Goal: Transaction & Acquisition: Obtain resource

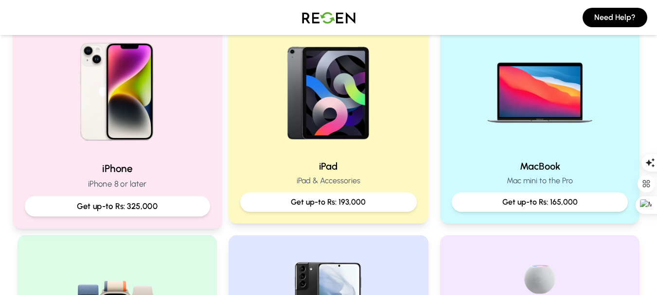
scroll to position [226, 0]
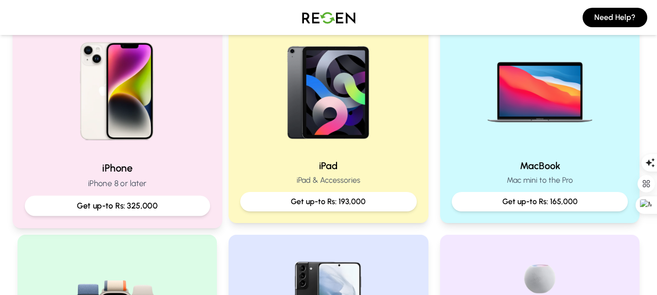
click at [137, 208] on p "Get up-to Rs: 325,000" at bounding box center [117, 206] width 169 height 12
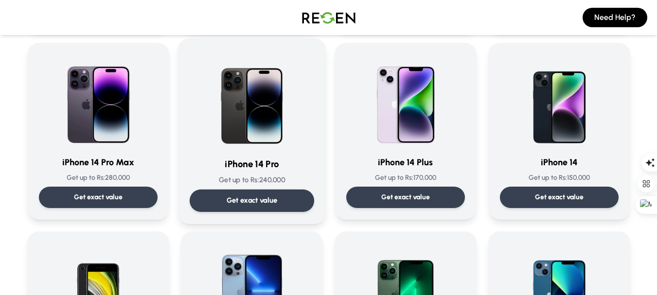
scroll to position [258, 0]
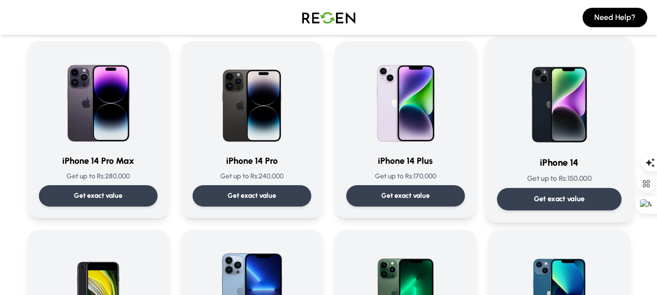
click at [569, 194] on p "Get exact value" at bounding box center [558, 199] width 51 height 10
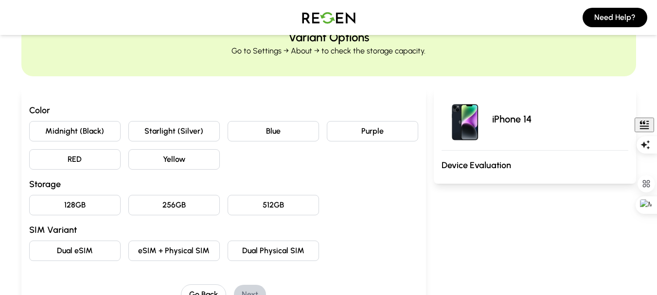
scroll to position [47, 0]
click at [282, 129] on button "Blue" at bounding box center [272, 131] width 91 height 20
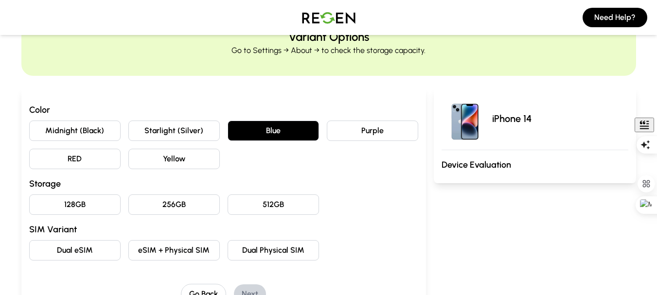
click at [90, 209] on button "128GB" at bounding box center [74, 204] width 91 height 20
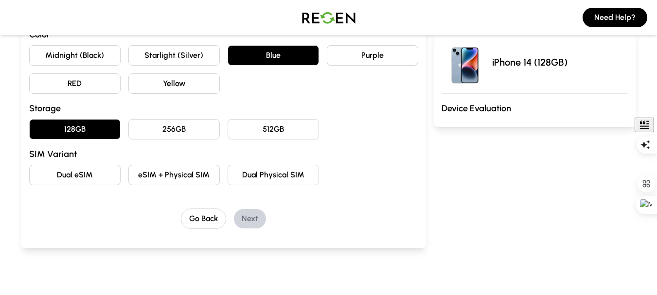
scroll to position [122, 0]
click at [93, 181] on button "Dual eSIM" at bounding box center [74, 175] width 91 height 20
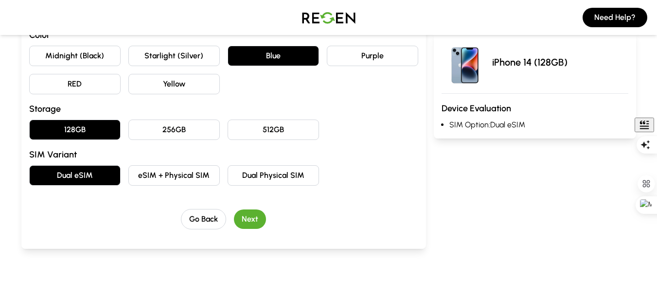
click at [252, 216] on button "Next" at bounding box center [250, 218] width 32 height 19
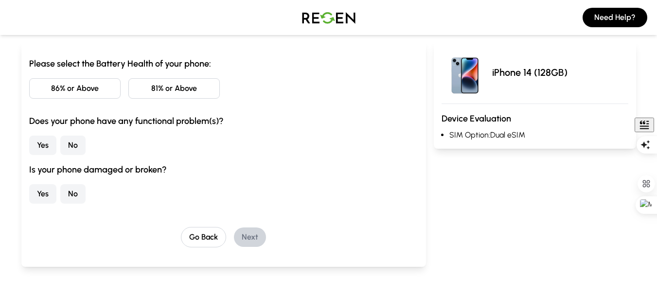
scroll to position [92, 0]
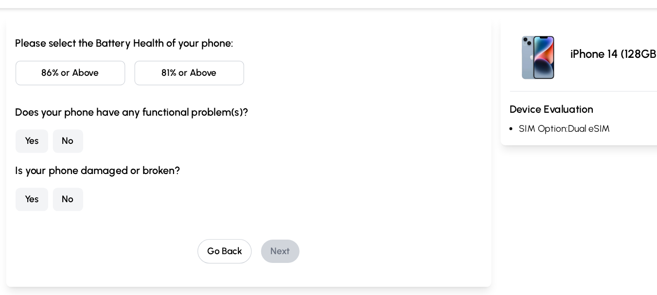
click at [70, 194] on button "No" at bounding box center [72, 194] width 25 height 19
click at [72, 149] on button "No" at bounding box center [72, 145] width 25 height 19
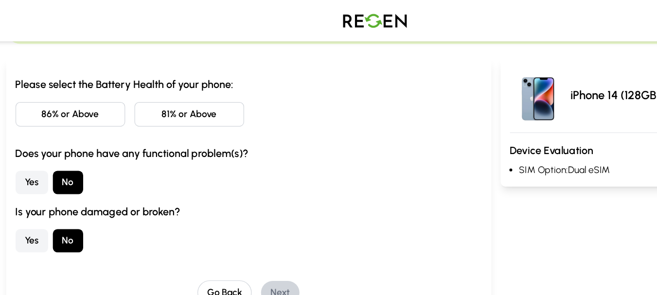
click at [91, 97] on button "86% or Above" at bounding box center [74, 96] width 91 height 20
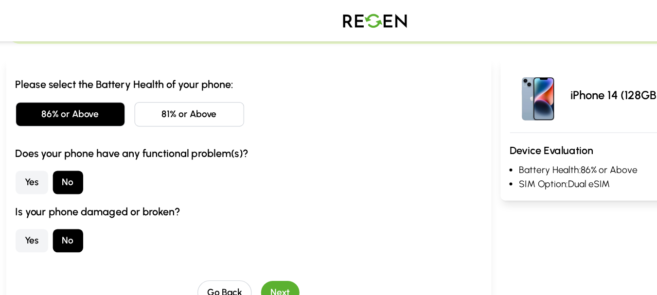
scroll to position [182, 0]
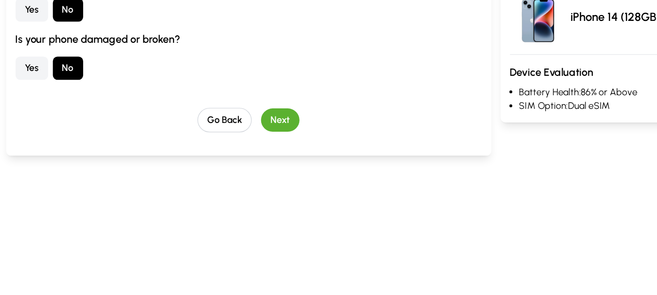
click at [245, 156] on button "Next" at bounding box center [250, 148] width 32 height 19
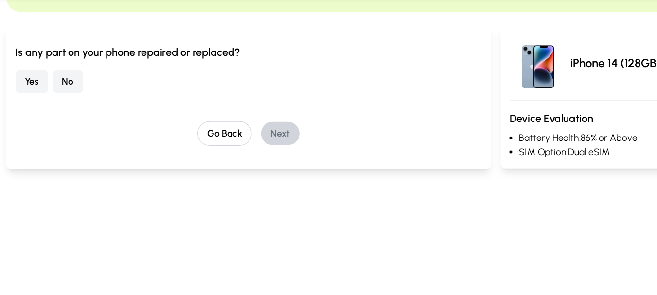
scroll to position [50, 0]
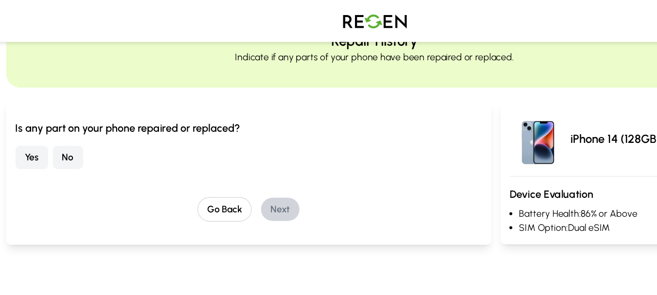
click at [69, 131] on button "No" at bounding box center [72, 131] width 25 height 19
click at [254, 178] on button "Next" at bounding box center [250, 174] width 32 height 19
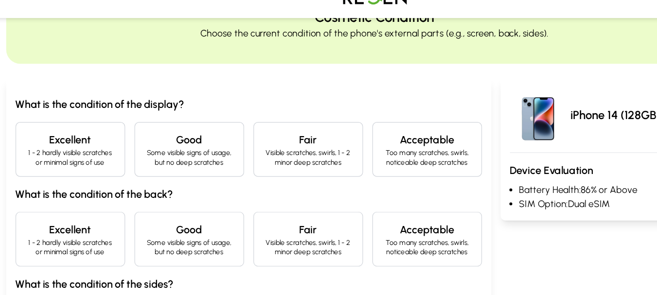
scroll to position [63, 0]
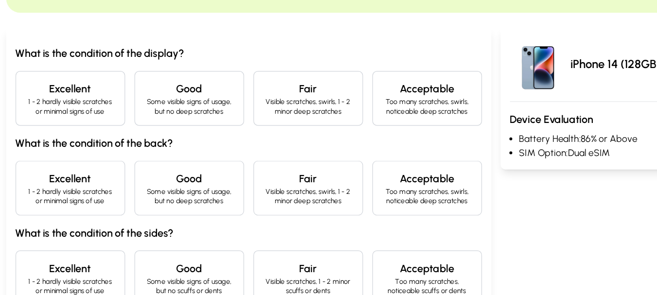
click at [93, 119] on h4 "Excellent" at bounding box center [74, 123] width 75 height 14
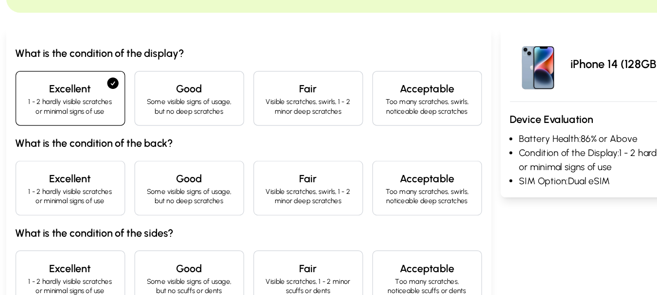
click at [87, 209] on p "1 - 2 hardly visible scratches or minimal signs of use" at bounding box center [74, 213] width 75 height 16
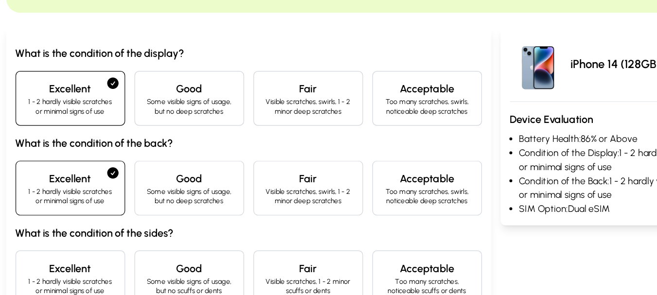
scroll to position [122, 0]
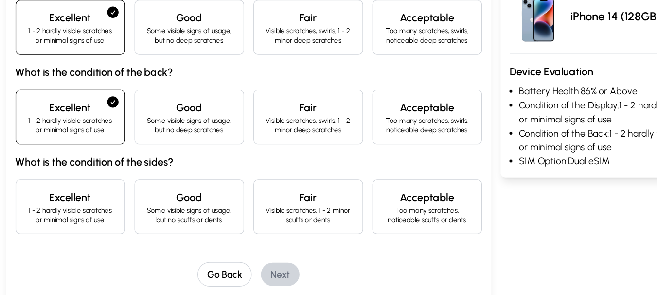
click at [75, 224] on p "1 - 2 hardly visible scratches or minimal signs of use" at bounding box center [74, 228] width 75 height 16
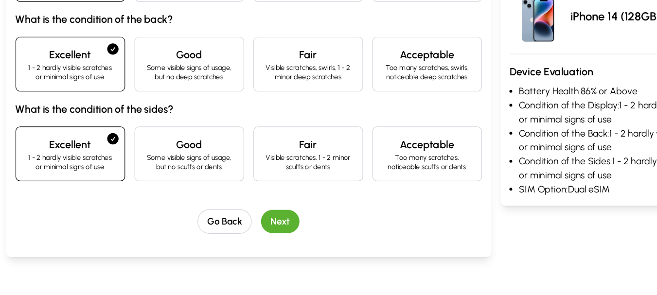
scroll to position [167, 0]
click at [252, 229] on button "Next" at bounding box center [250, 232] width 32 height 19
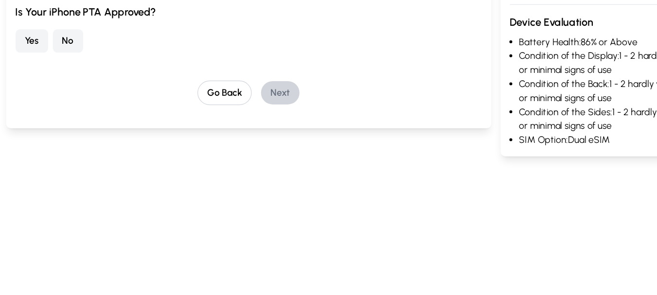
scroll to position [60, 0]
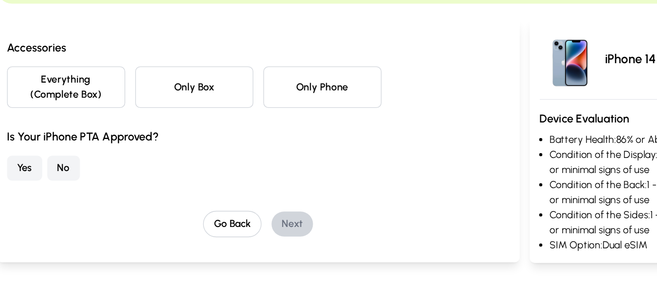
click at [72, 192] on button "No" at bounding box center [72, 189] width 25 height 19
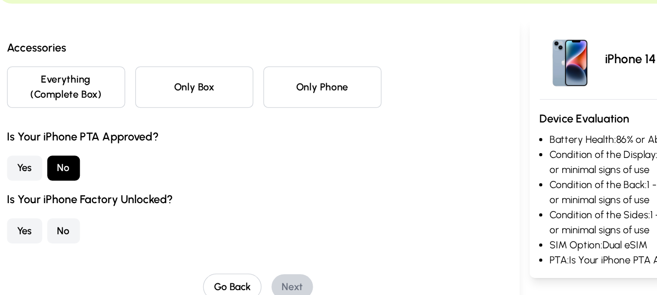
click at [257, 140] on button "Only Phone" at bounding box center [272, 127] width 91 height 32
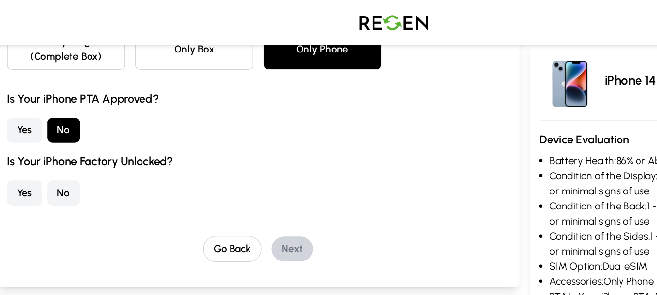
scroll to position [147, 0]
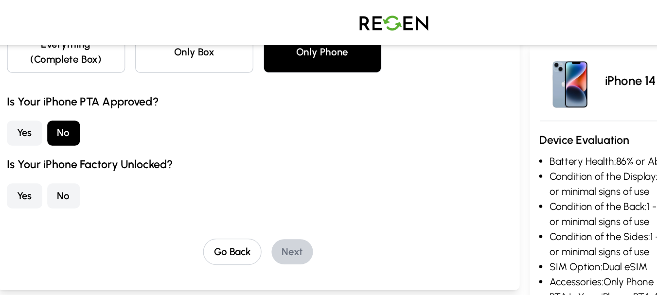
click at [70, 148] on button "No" at bounding box center [72, 151] width 25 height 19
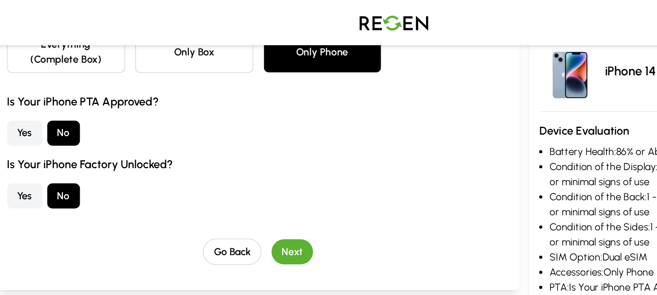
click at [255, 191] on button "Next" at bounding box center [250, 194] width 32 height 19
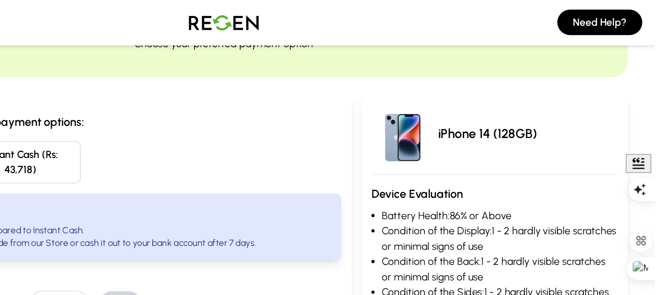
scroll to position [63, 0]
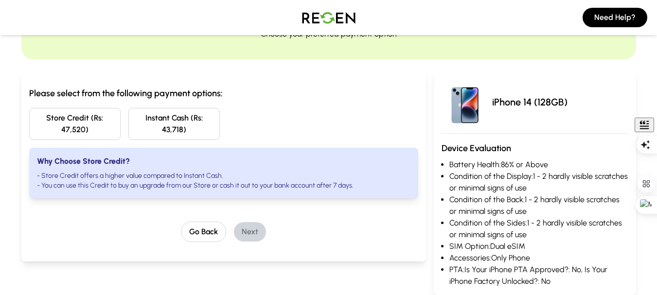
click at [81, 131] on button "Store Credit (Rs: 47,520)" at bounding box center [74, 124] width 91 height 32
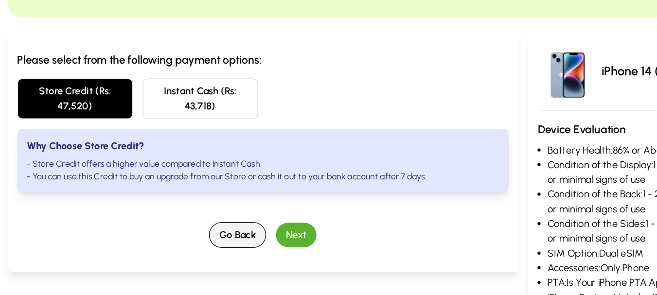
click at [206, 230] on button "Go Back" at bounding box center [203, 232] width 45 height 20
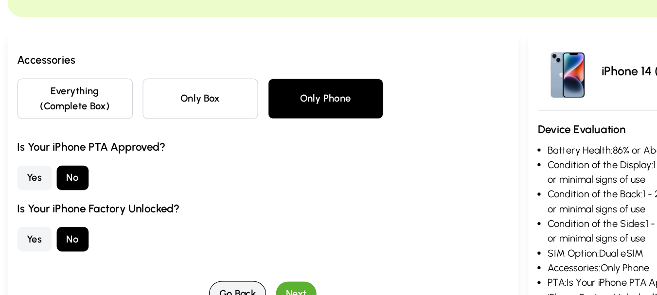
scroll to position [0, 0]
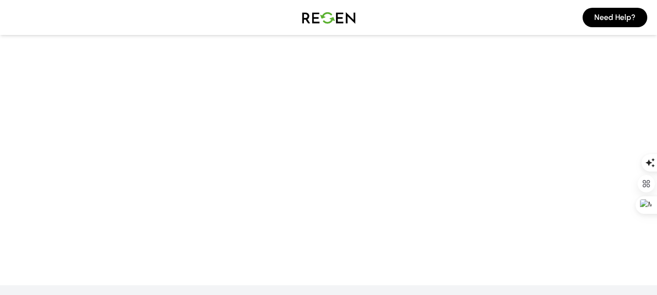
click at [437, 84] on main at bounding box center [328, 109] width 657 height 198
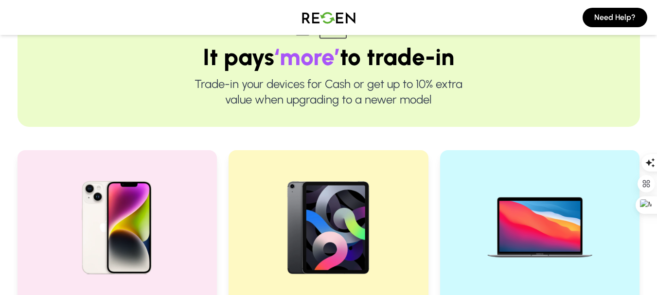
scroll to position [60, 0]
